Goal: Task Accomplishment & Management: Use online tool/utility

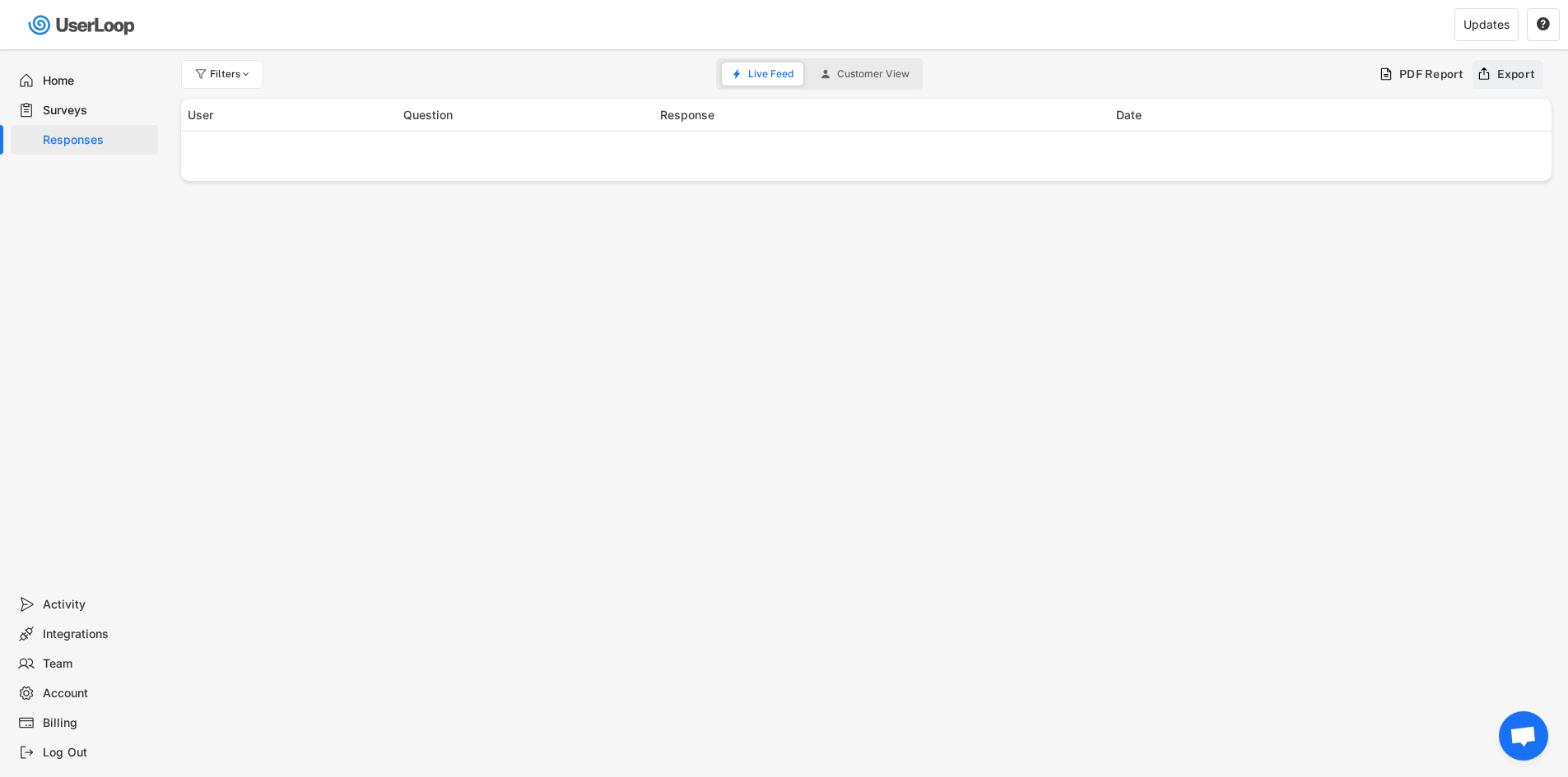
click at [1483, 75] on icon at bounding box center [1483, 74] width 15 height 15
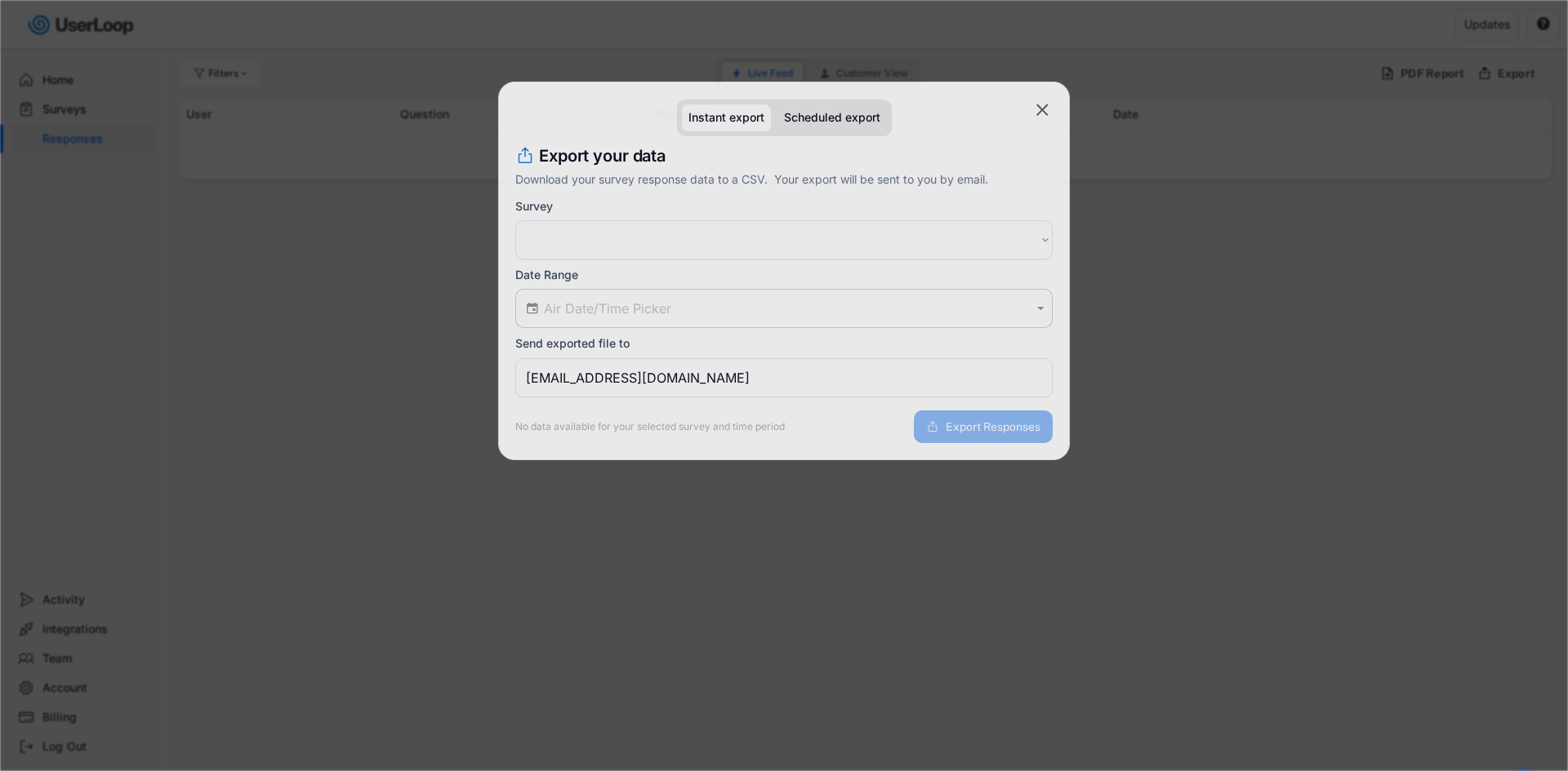
select select ""PLACEHOLDER_1427118222253""
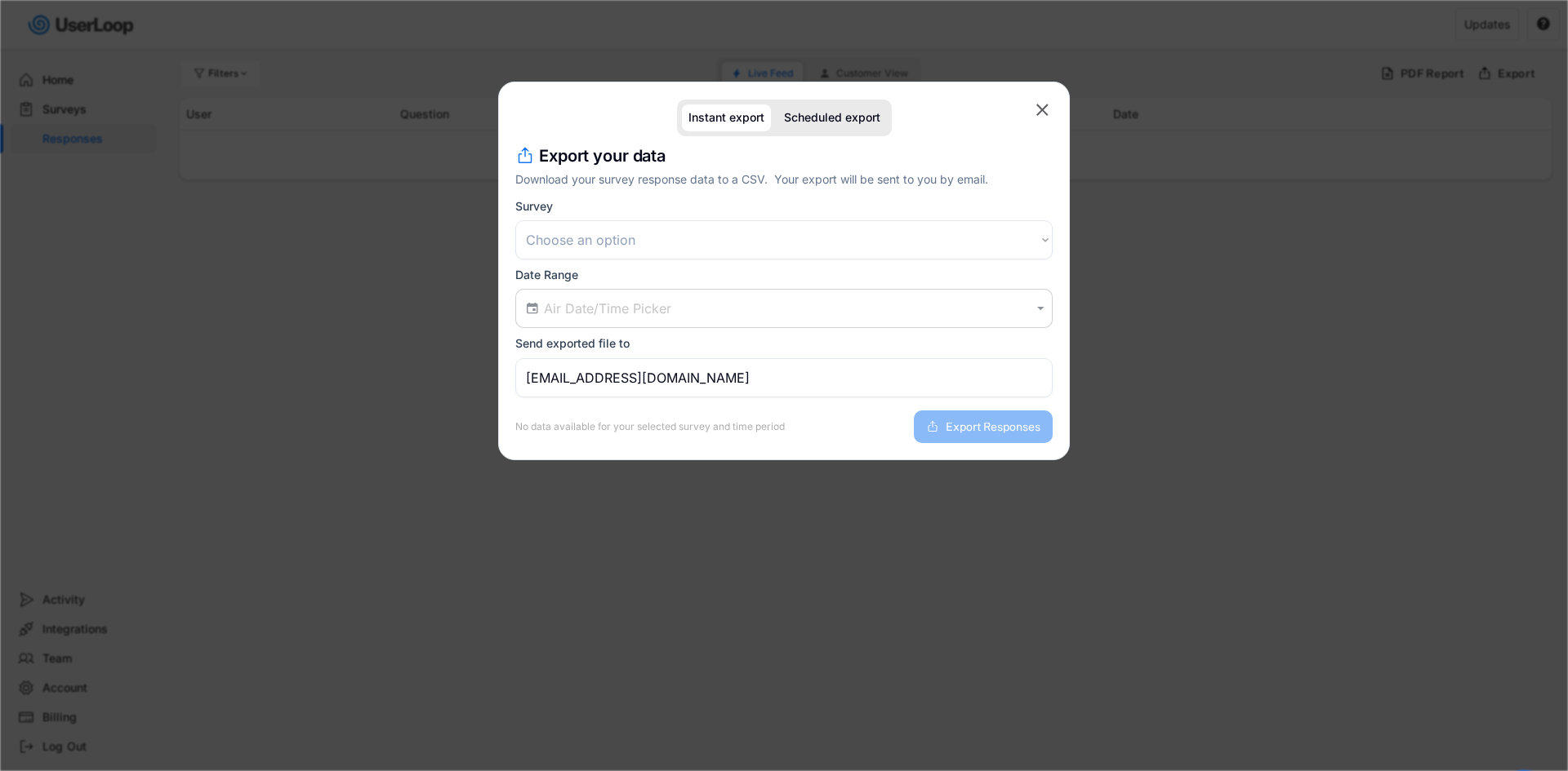
click at [616, 312] on input "text" at bounding box center [786, 308] width 485 height 16
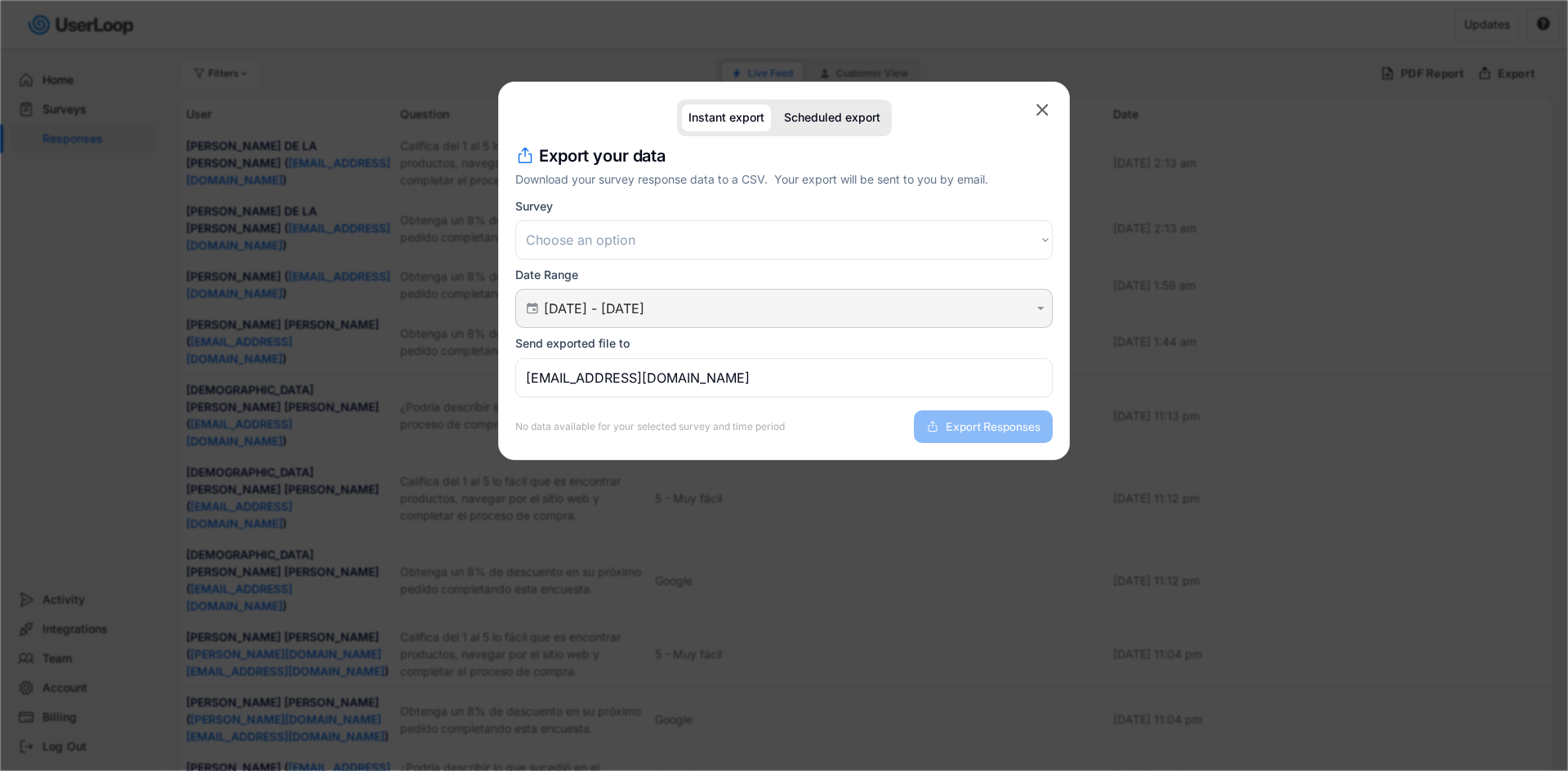
click at [618, 300] on input "[DATE] - [DATE]" at bounding box center [786, 308] width 485 height 16
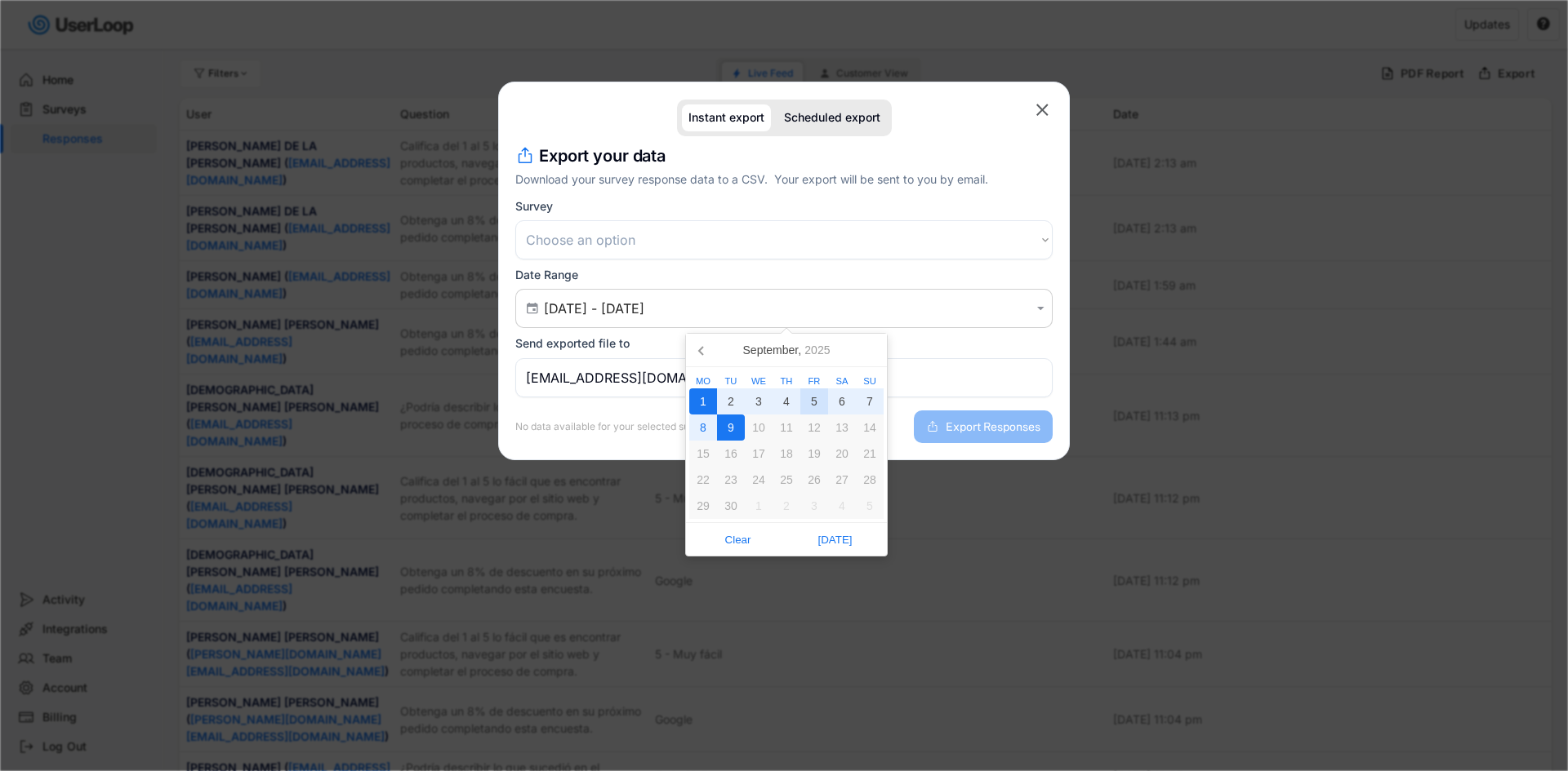
click at [822, 396] on div "5" at bounding box center [814, 401] width 28 height 26
click at [706, 435] on div "8" at bounding box center [703, 427] width 28 height 26
type input "[DATE] - [DATE]"
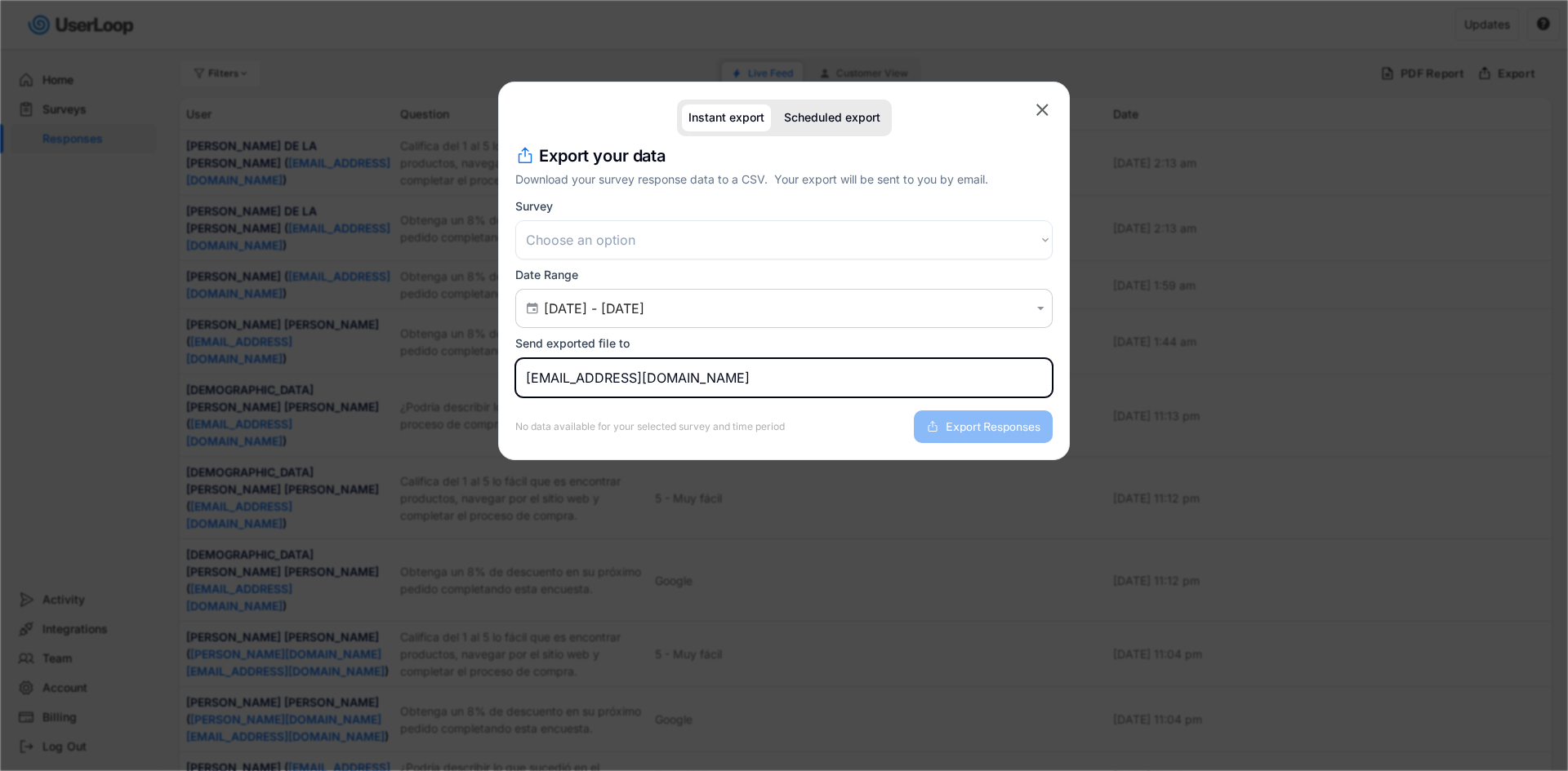
drag, startPoint x: 692, startPoint y: 381, endPoint x: 425, endPoint y: 383, distance: 267.0
click at [433, 383] on body "missing element 3% 3% 0% 0% Filters Live Feed Customer View PDF Report Export U…" at bounding box center [784, 386] width 1568 height 771
type input "[PERSON_NAME][EMAIL_ADDRESS][DOMAIN_NAME]"
click at [603, 217] on div "Survey Choose an option Encuesta posterior a la compra Encuesta de satisfacción…" at bounding box center [784, 229] width 538 height 61
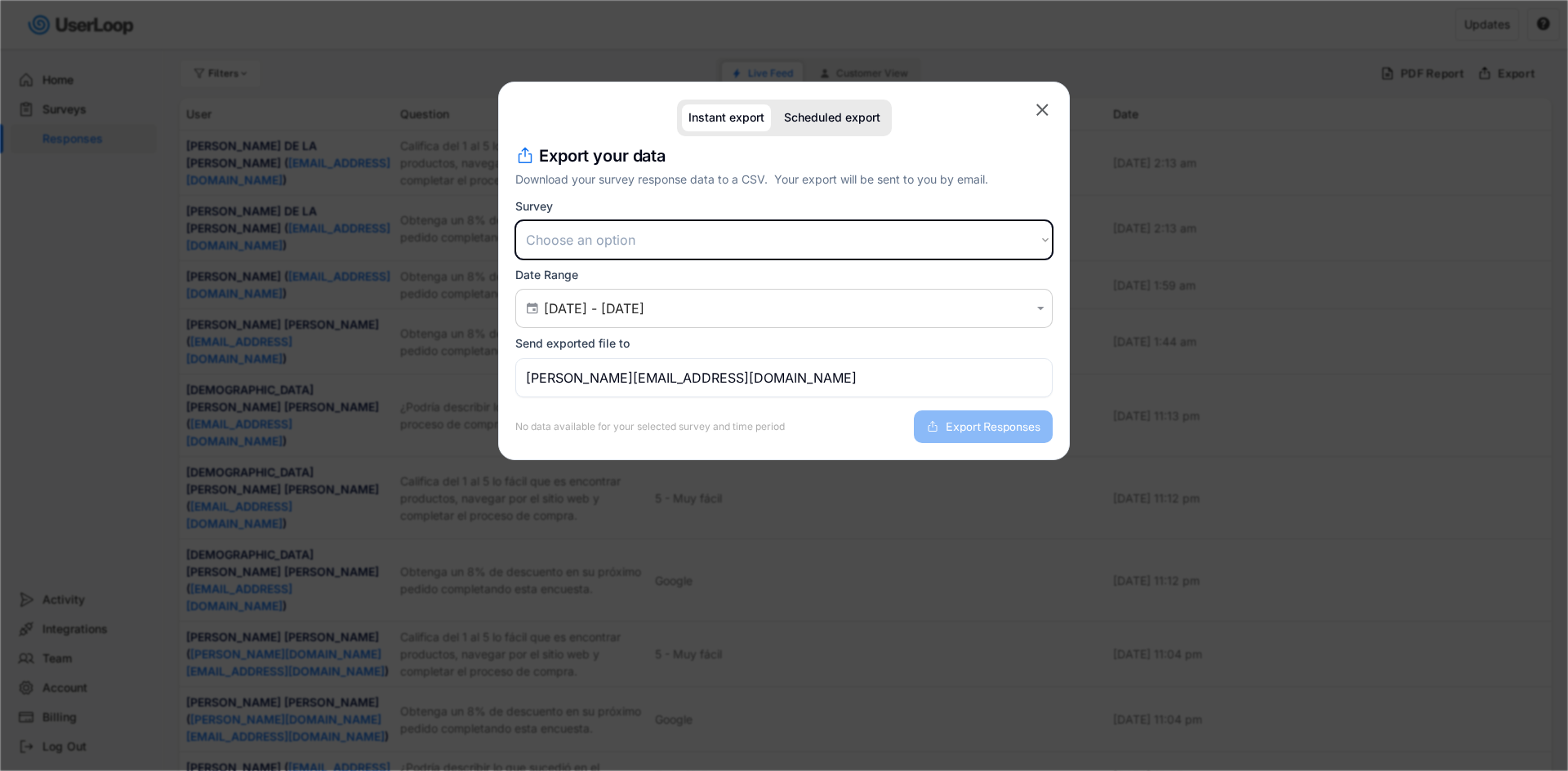
click at [609, 233] on select "Choose an option Encuesta posterior a la compra Encuesta de satisfacción del cl…" at bounding box center [784, 239] width 538 height 39
select select ""1348695171700984260__LOOKUP__1709664932539x821373085985881200""
click at [516, 220] on select "Choose an option Encuesta posterior a la compra Encuesta de satisfacción del cl…" at bounding box center [784, 239] width 538 height 39
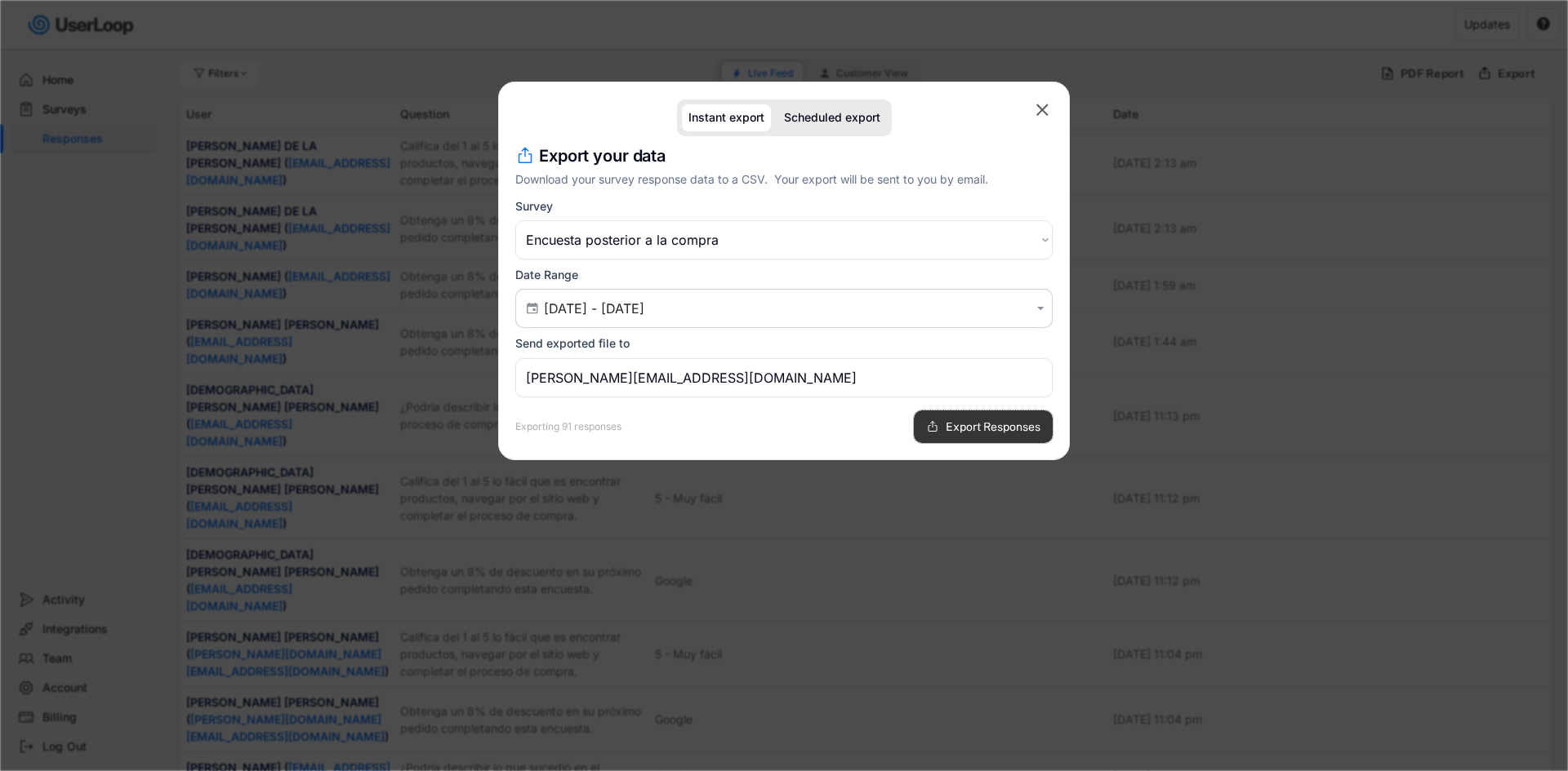
click at [949, 419] on button "Export Responses" at bounding box center [983, 427] width 139 height 33
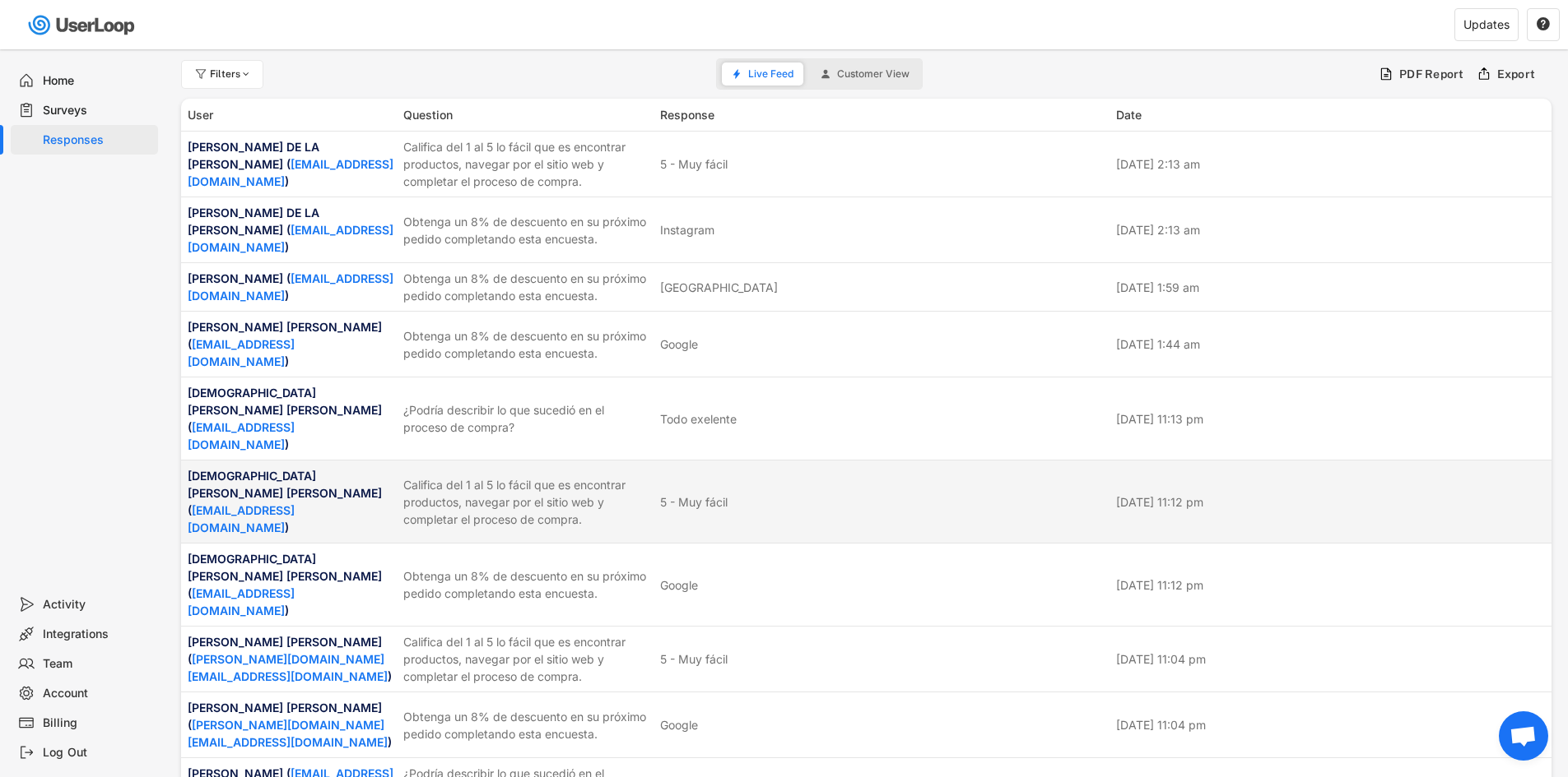
drag, startPoint x: 956, startPoint y: 422, endPoint x: 636, endPoint y: 75, distance: 472.0
click at [636, 75] on div "Filters Live Feed Customer View PDF Report Export" at bounding box center [866, 74] width 1370 height 33
